Goal: Navigation & Orientation: Find specific page/section

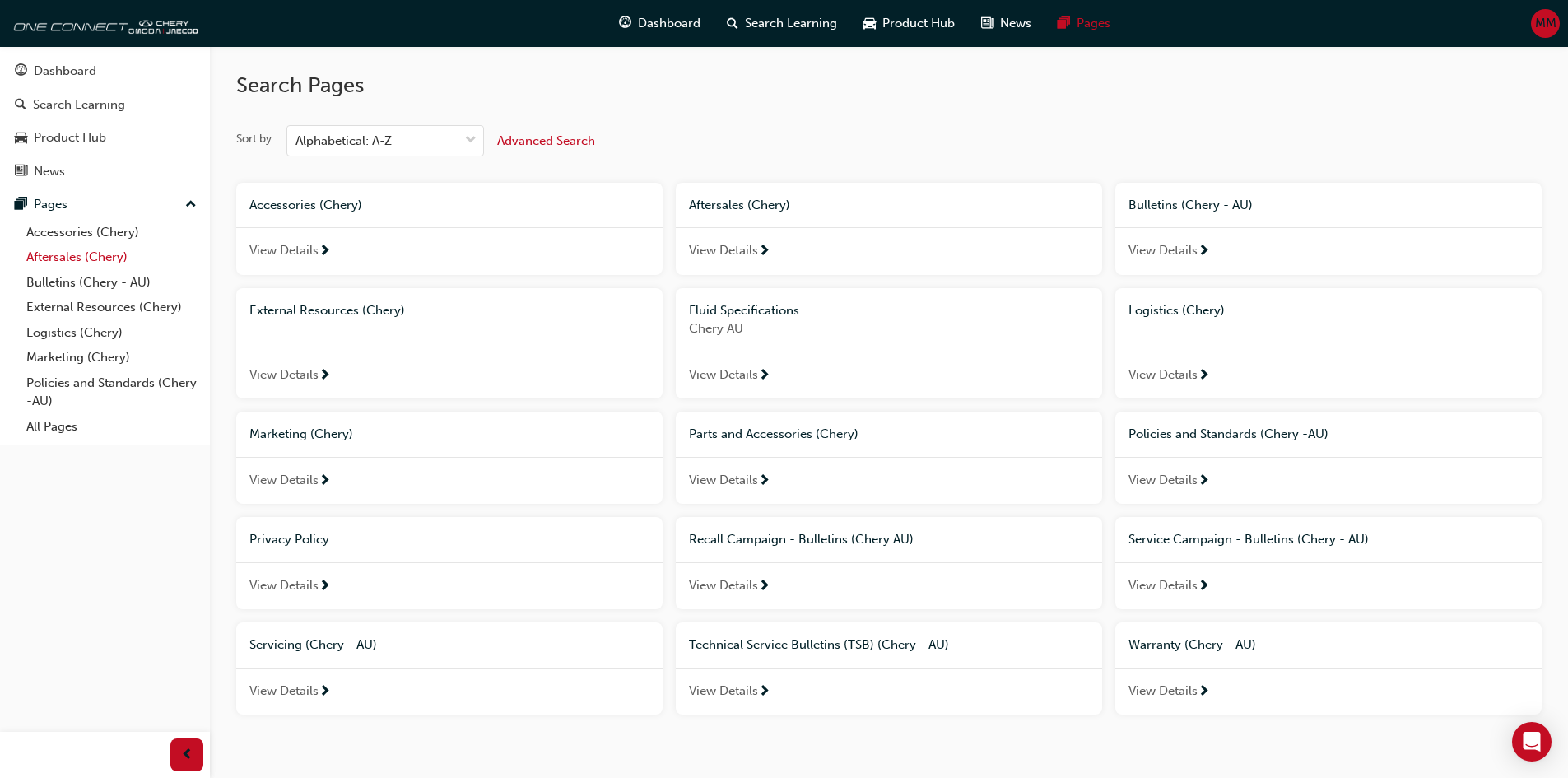
click at [89, 255] on link "Aftersales (Chery)" at bounding box center [112, 257] width 184 height 26
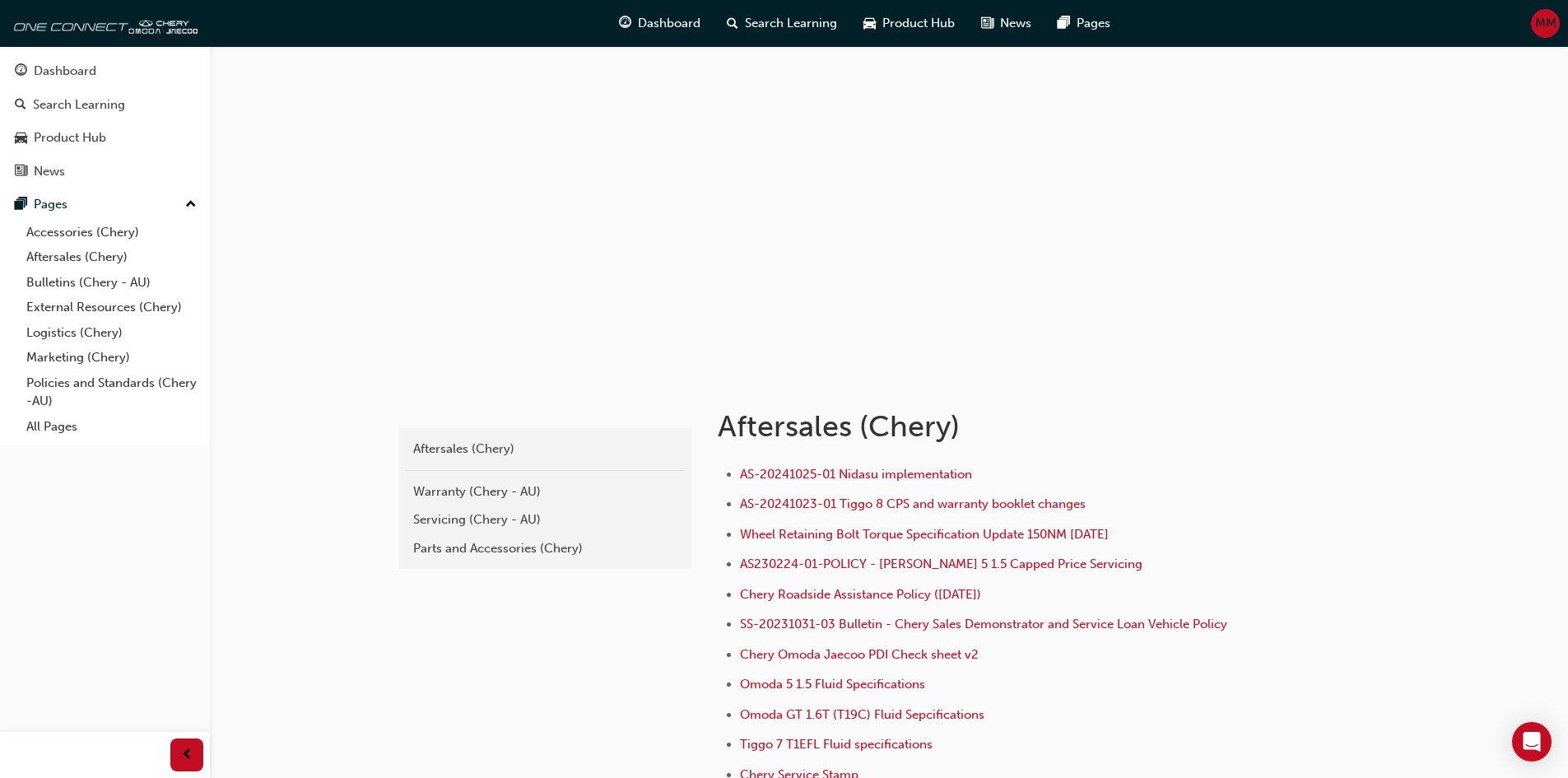
click at [56, 187] on button "Dashboard Search Learning Product Hub News Pages" at bounding box center [104, 121] width 196 height 137
click at [53, 195] on div "Pages" at bounding box center [50, 204] width 33 height 19
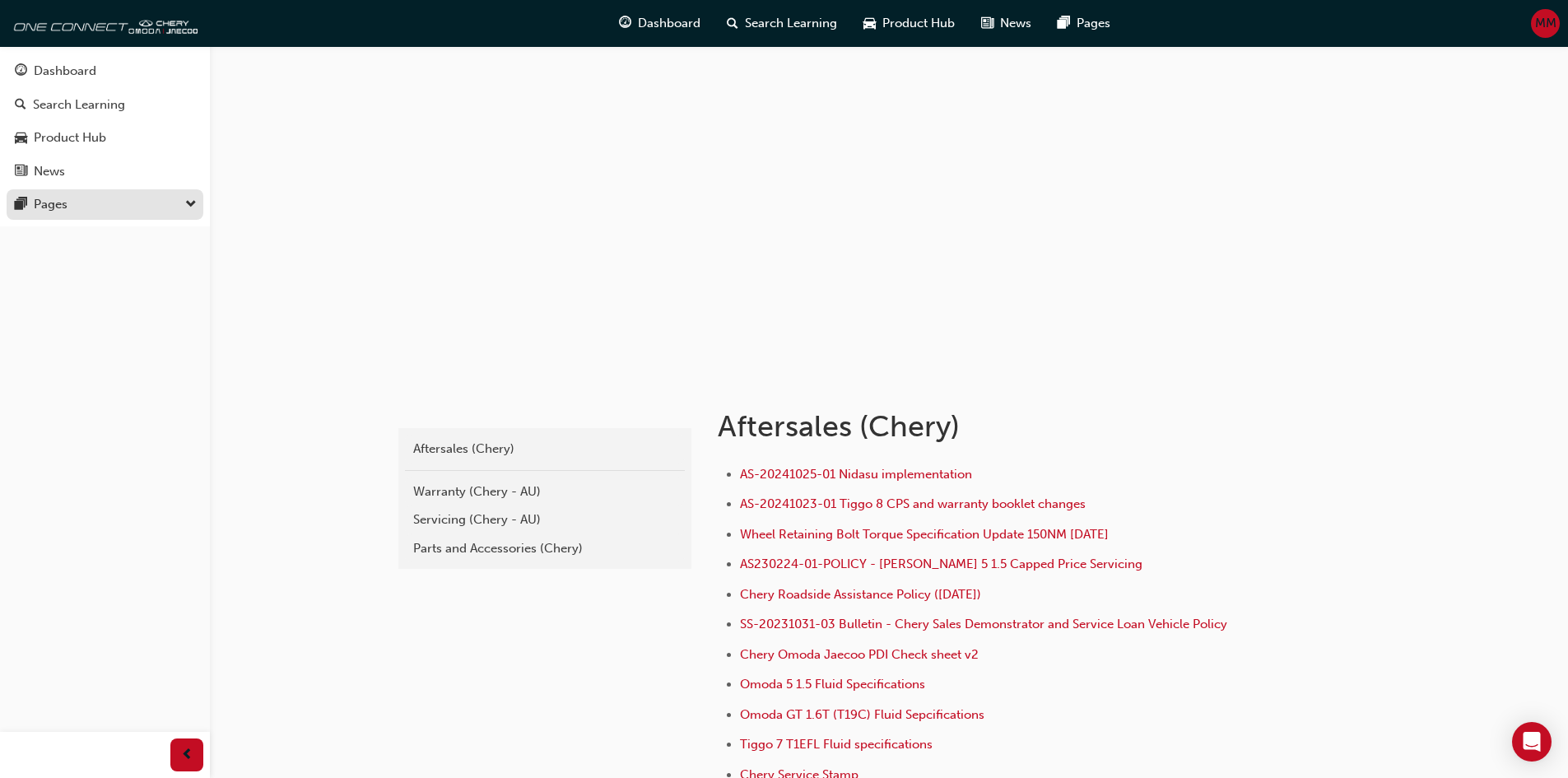
click at [53, 195] on div "Pages" at bounding box center [50, 204] width 33 height 19
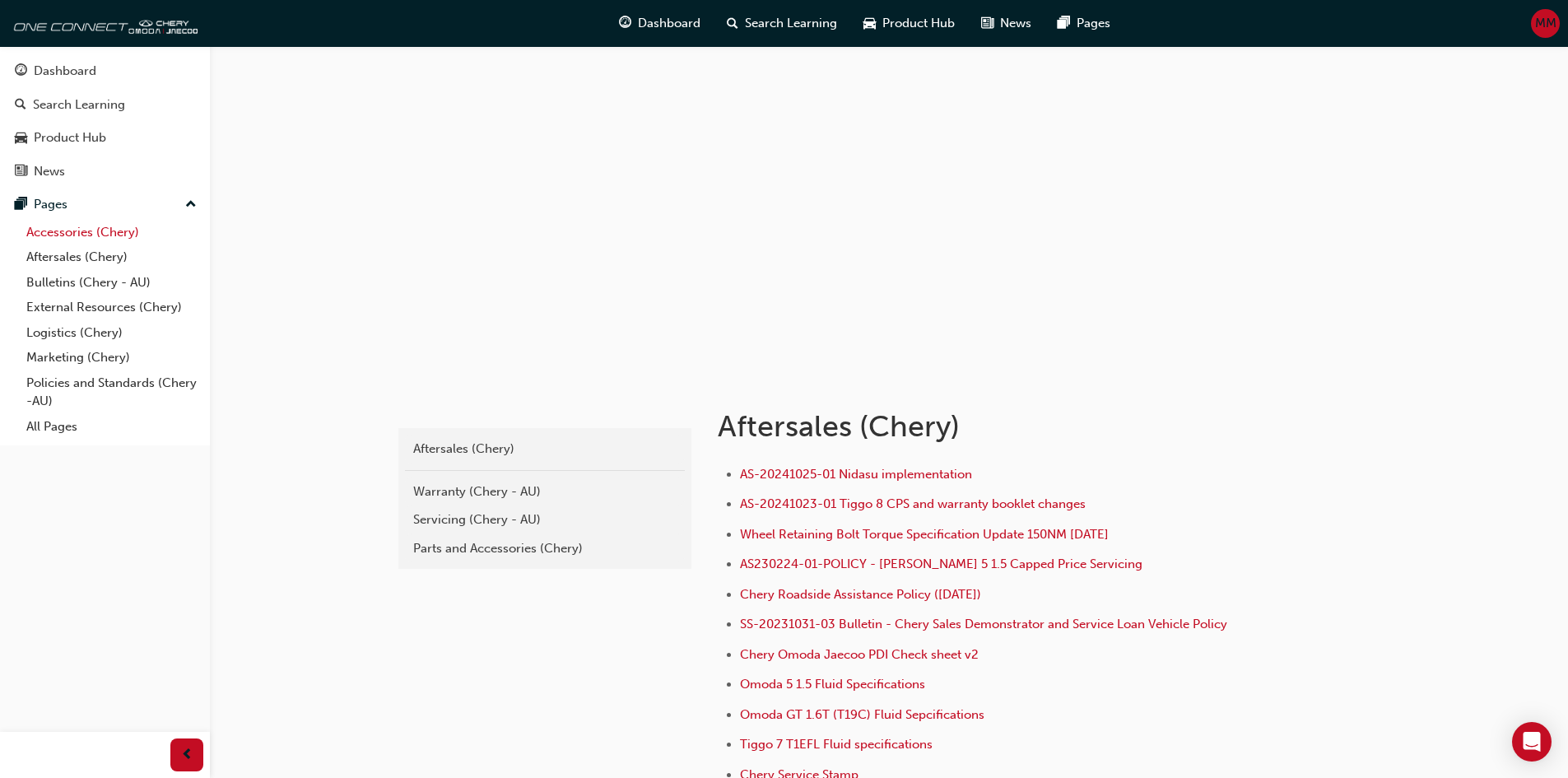
click at [104, 236] on link "Accessories (Chery)" at bounding box center [112, 232] width 184 height 26
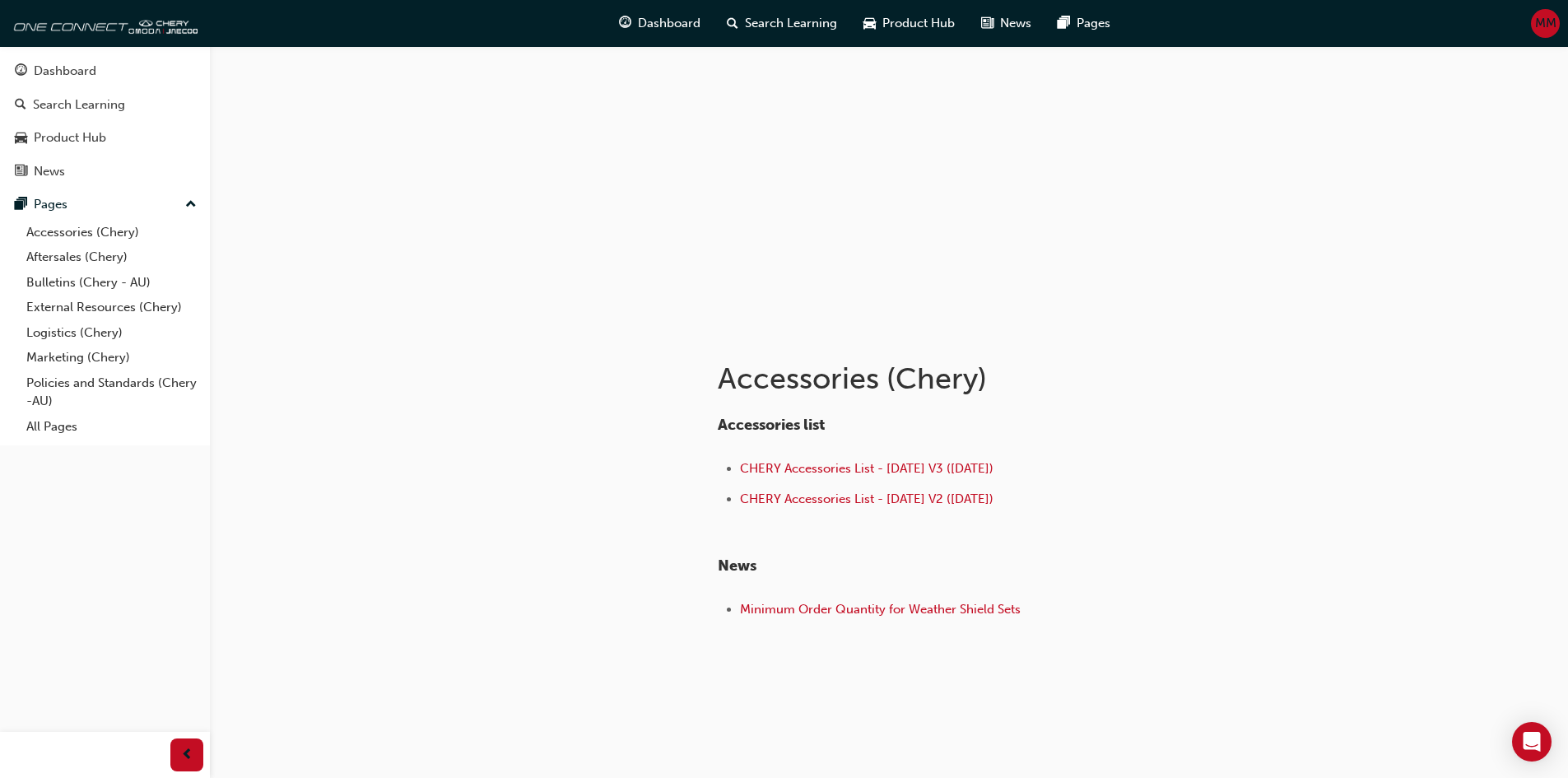
scroll to position [52, 0]
click at [94, 302] on link "External Resources (Chery)" at bounding box center [112, 308] width 184 height 26
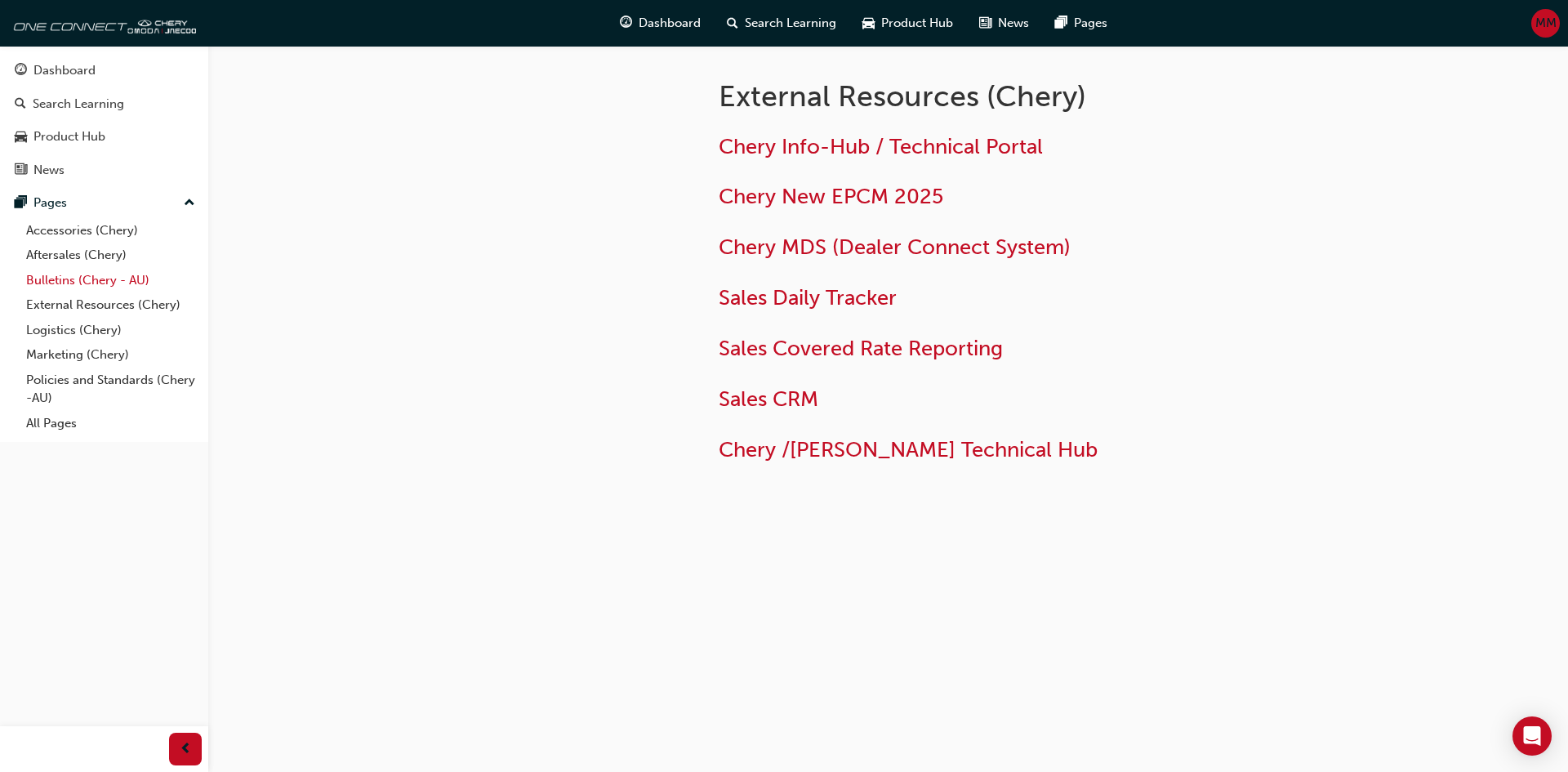
click at [96, 280] on link "Bulletins (Chery - AU)" at bounding box center [111, 280] width 182 height 26
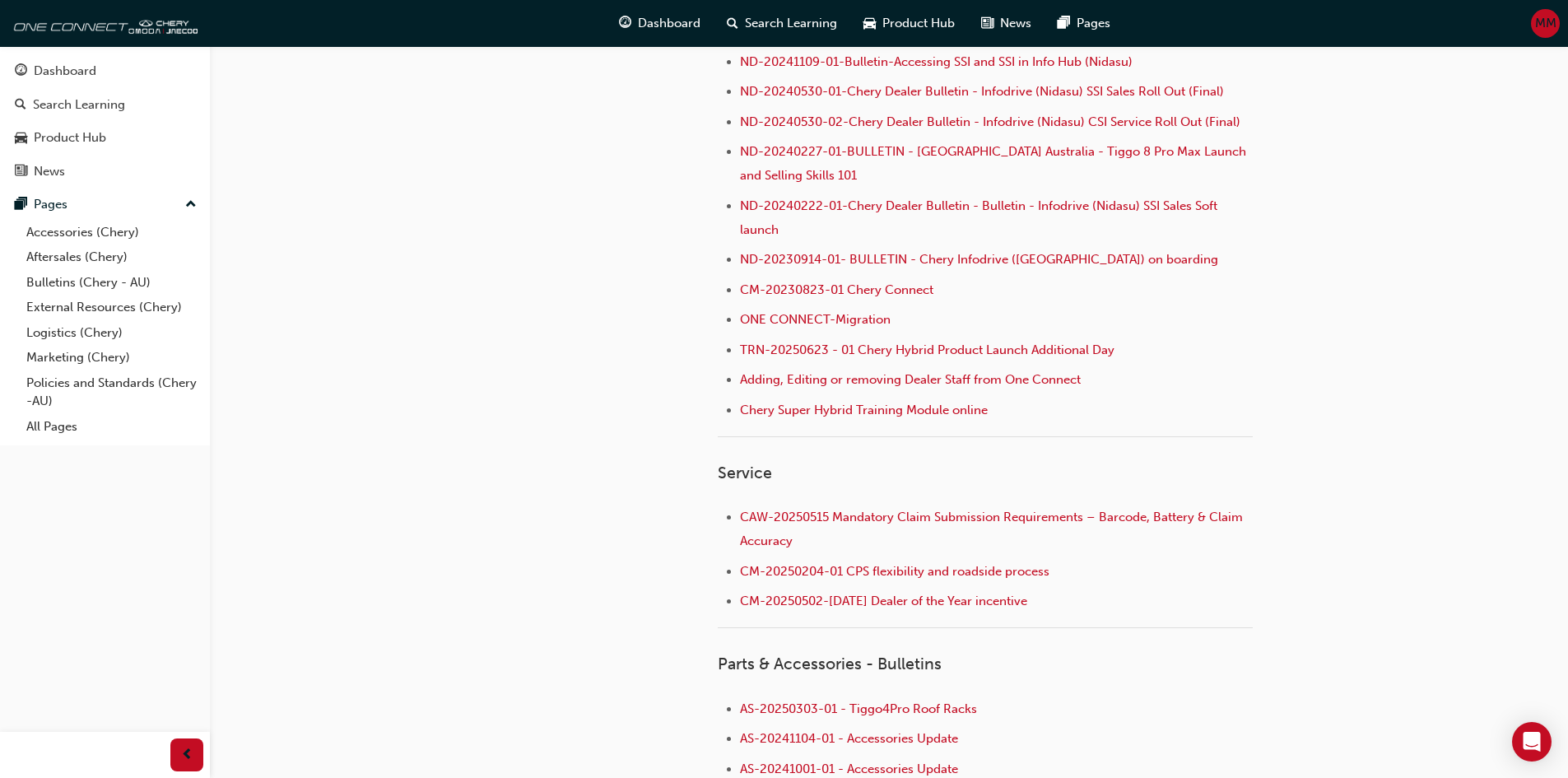
scroll to position [659, 0]
